Goal: Information Seeking & Learning: Learn about a topic

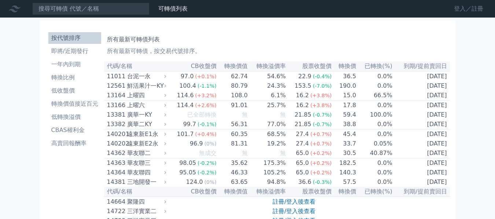
click at [466, 10] on link "登入／註冊" at bounding box center [468, 9] width 41 height 12
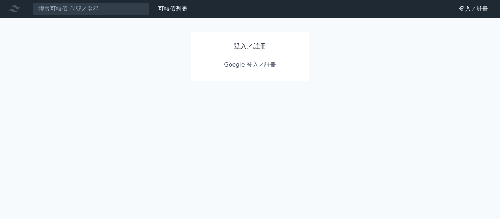
click at [261, 64] on link "Google 登入／註冊" at bounding box center [250, 64] width 76 height 15
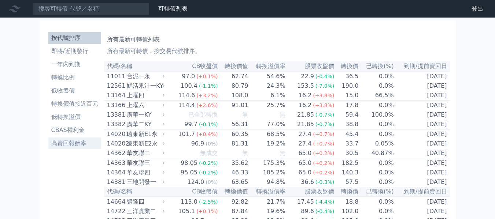
click at [65, 145] on li "高賣回報酬率" at bounding box center [74, 143] width 53 height 9
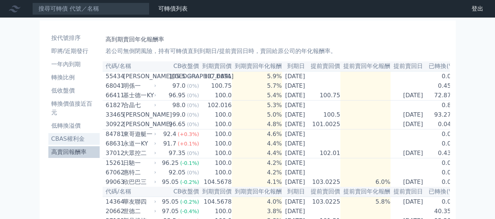
click at [65, 138] on li "CBAS權利金" at bounding box center [74, 139] width 52 height 9
click at [70, 139] on li "CBAS權利金" at bounding box center [74, 139] width 52 height 9
click at [68, 140] on li "CBAS權利金" at bounding box center [74, 139] width 52 height 9
click at [64, 128] on li "低轉換溢價" at bounding box center [74, 126] width 52 height 9
click at [68, 126] on li "低轉換溢價" at bounding box center [74, 126] width 52 height 9
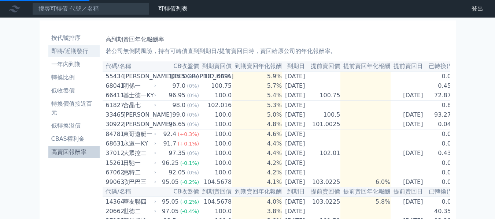
click at [70, 51] on li "即將/近期發行" at bounding box center [74, 51] width 52 height 9
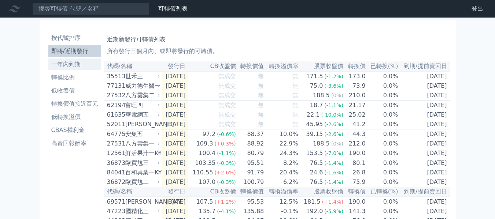
click at [70, 65] on li "一年內到期" at bounding box center [74, 64] width 53 height 9
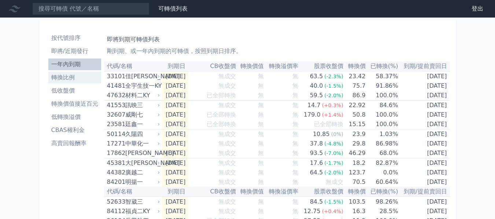
click at [68, 75] on li "轉換比例" at bounding box center [74, 77] width 53 height 9
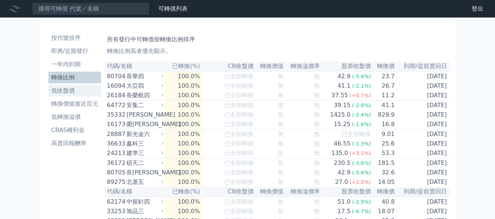
click at [64, 91] on li "低收盤價" at bounding box center [74, 90] width 53 height 9
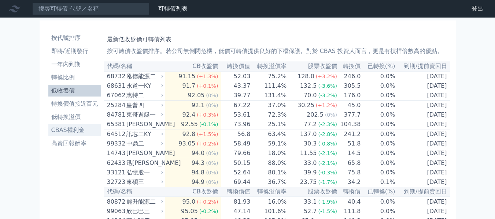
click at [67, 132] on li "CBAS權利金" at bounding box center [74, 130] width 53 height 9
click at [67, 129] on li "CBAS權利金" at bounding box center [74, 130] width 53 height 9
drag, startPoint x: 44, startPoint y: 129, endPoint x: 86, endPoint y: 130, distance: 42.5
copy li "CBAS權利金"
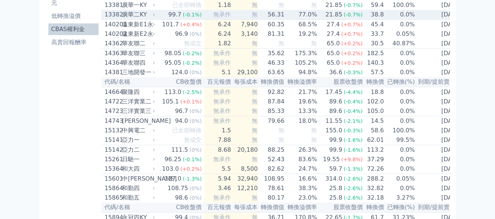
scroll to position [256, 0]
